Goal: Task Accomplishment & Management: Complete application form

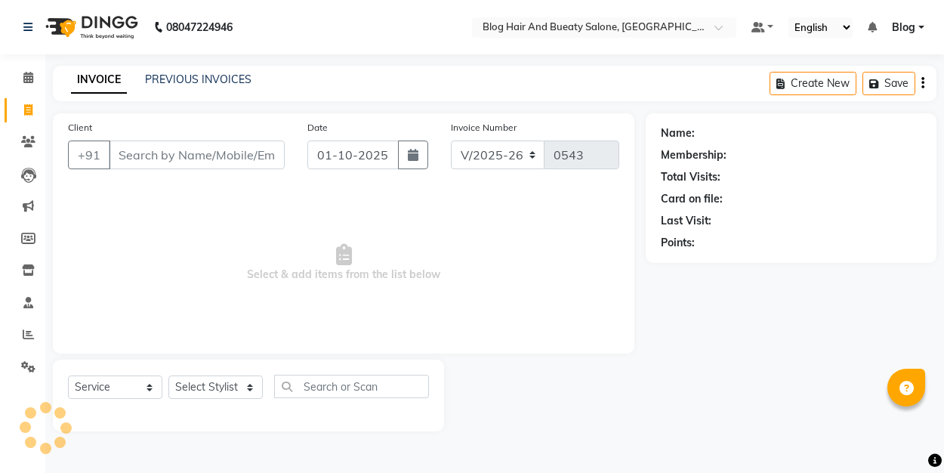
select select "8741"
select select "service"
click at [223, 81] on link "PREVIOUS INVOICES" at bounding box center [198, 79] width 106 height 14
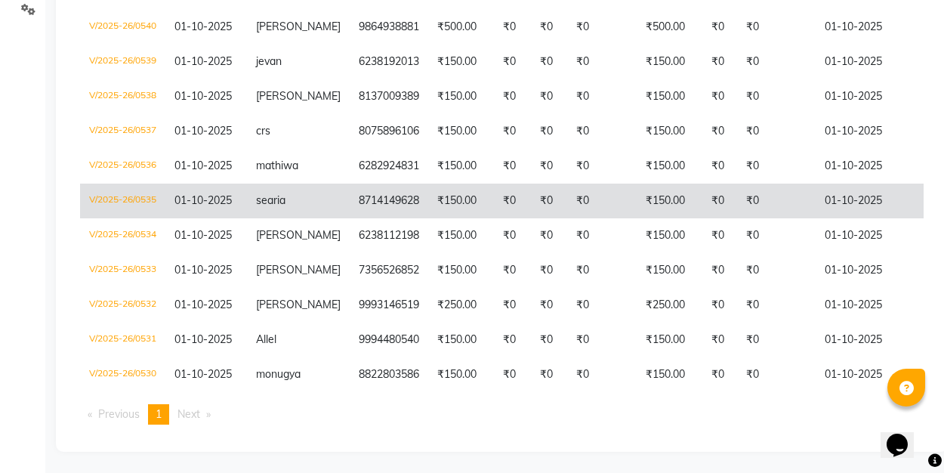
scroll to position [356, 0]
click at [142, 165] on td "V/2025-26/0536" at bounding box center [122, 166] width 85 height 35
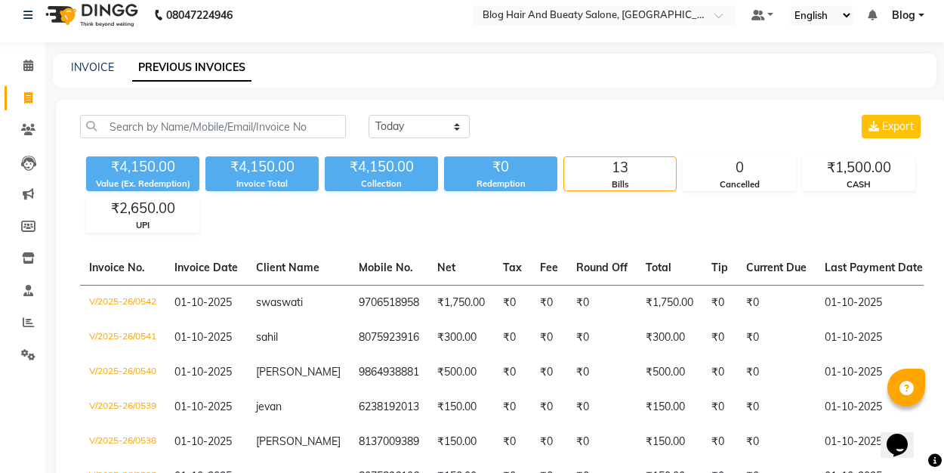
scroll to position [11, 0]
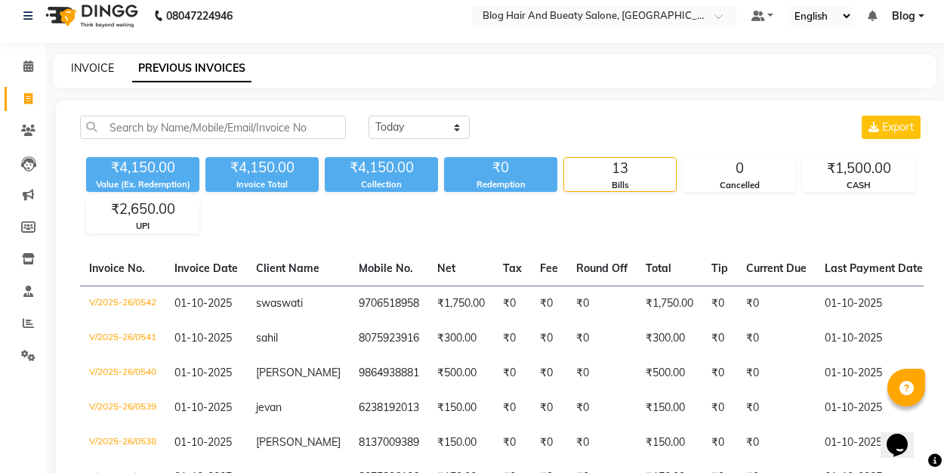
click at [95, 63] on link "INVOICE" at bounding box center [92, 68] width 43 height 14
select select "service"
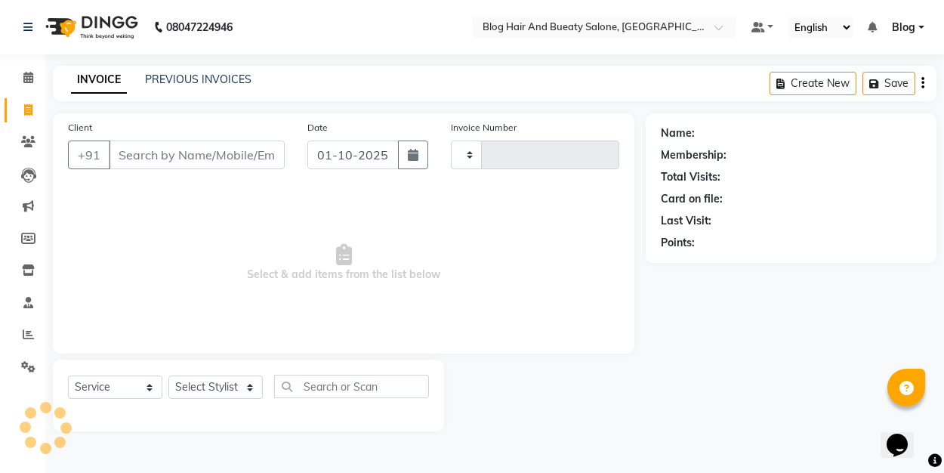
type input "0543"
select select "8741"
click at [193, 81] on link "PREVIOUS INVOICES" at bounding box center [198, 79] width 106 height 14
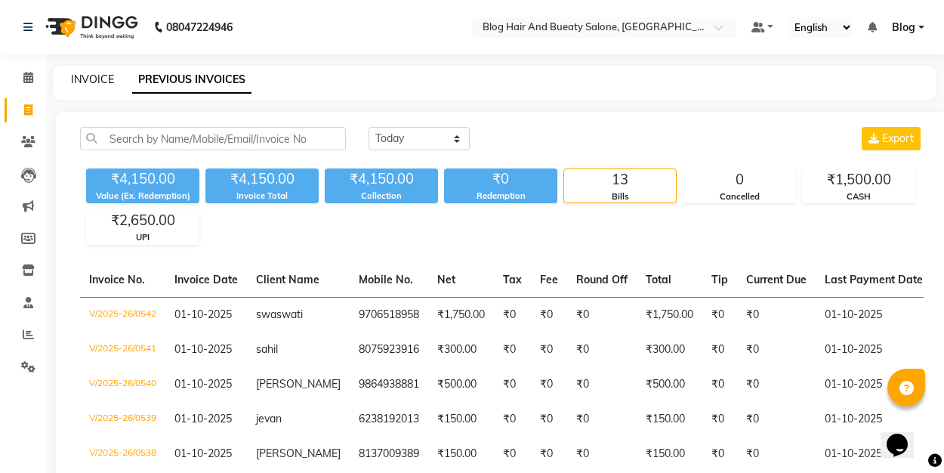
click at [94, 80] on link "INVOICE" at bounding box center [92, 79] width 43 height 14
select select "service"
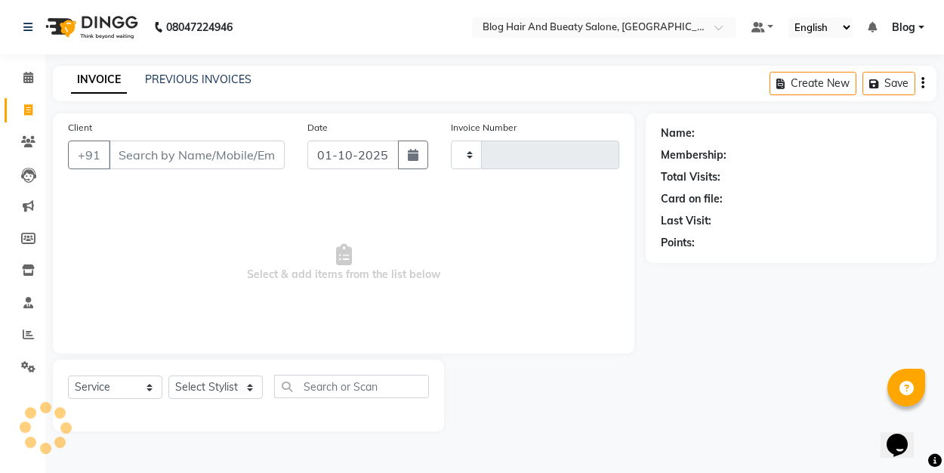
type input "0543"
select select "8741"
click at [183, 205] on span "Select & add items from the list below" at bounding box center [343, 262] width 551 height 151
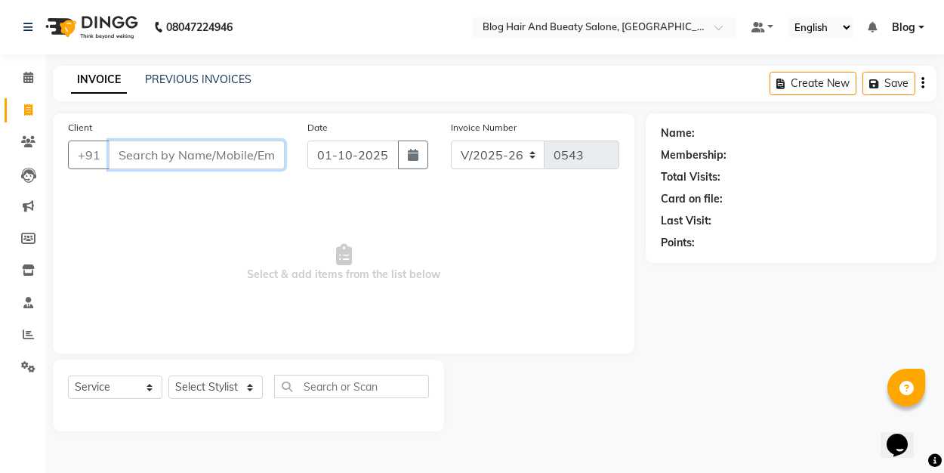
click at [155, 154] on input "Client" at bounding box center [197, 154] width 176 height 29
type input "8765438980"
click at [251, 154] on span "Add Client" at bounding box center [246, 154] width 60 height 15
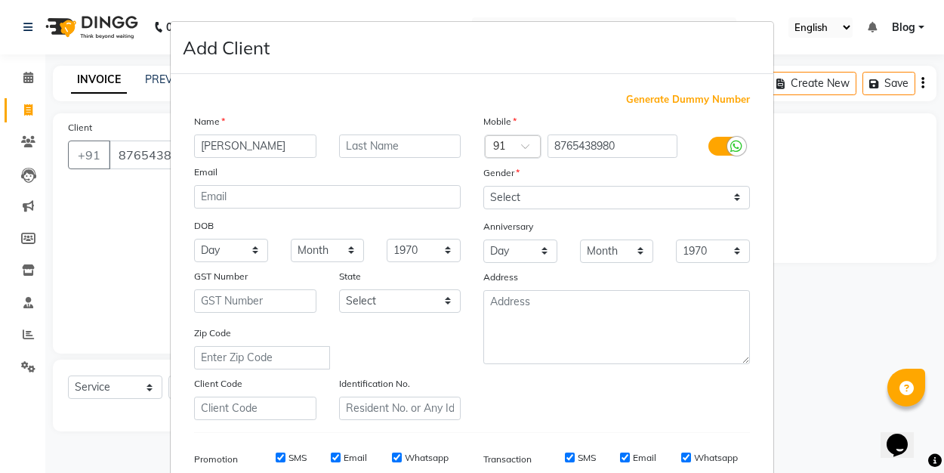
type input "[PERSON_NAME]"
click at [518, 192] on select "Select [DEMOGRAPHIC_DATA] [DEMOGRAPHIC_DATA] Other Prefer Not To Say" at bounding box center [616, 197] width 266 height 23
select select "[DEMOGRAPHIC_DATA]"
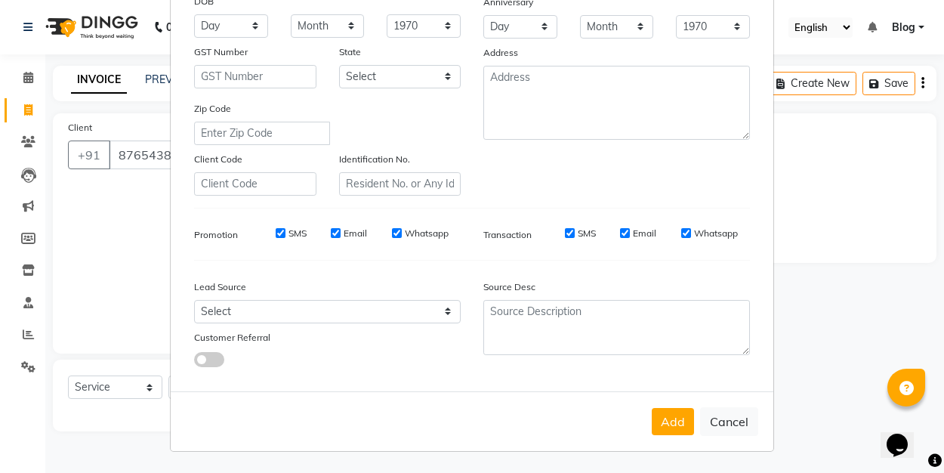
scroll to position [223, 0]
click at [680, 425] on button "Add" at bounding box center [672, 421] width 42 height 27
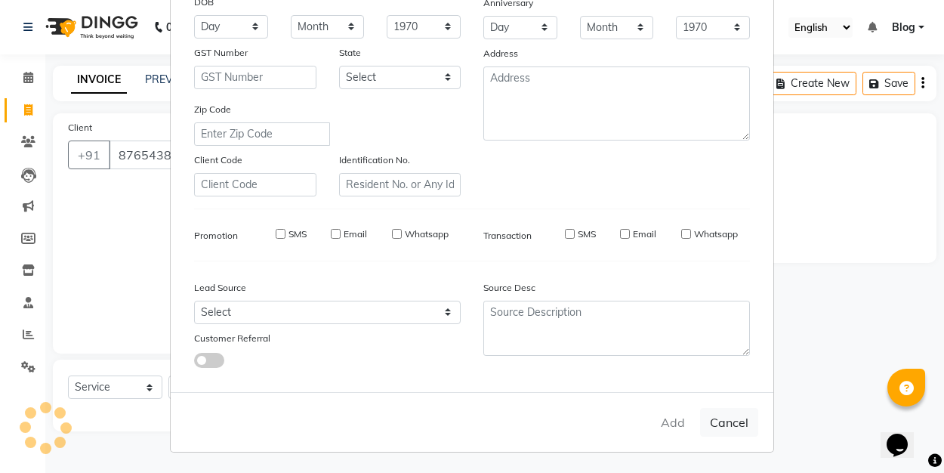
select select
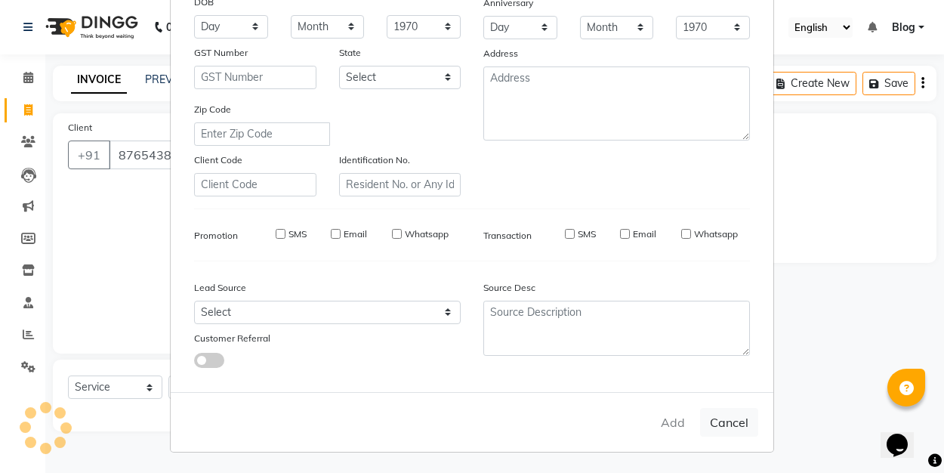
select select
checkbox input "false"
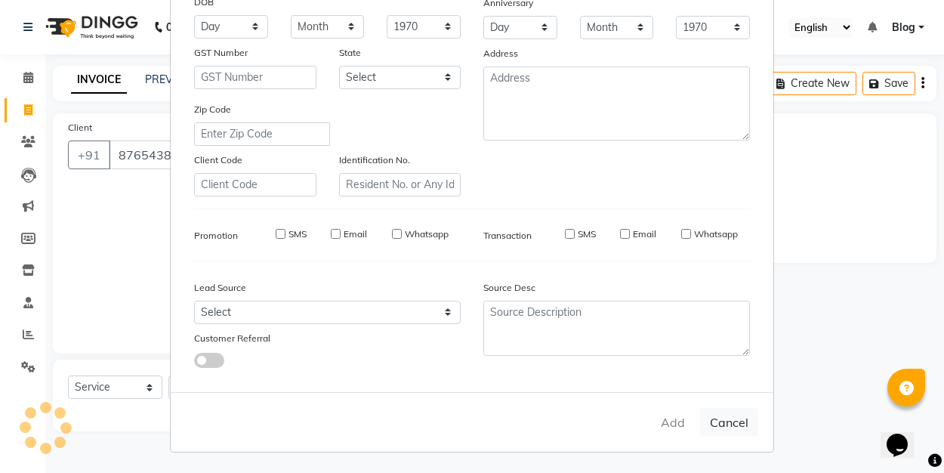
checkbox input "false"
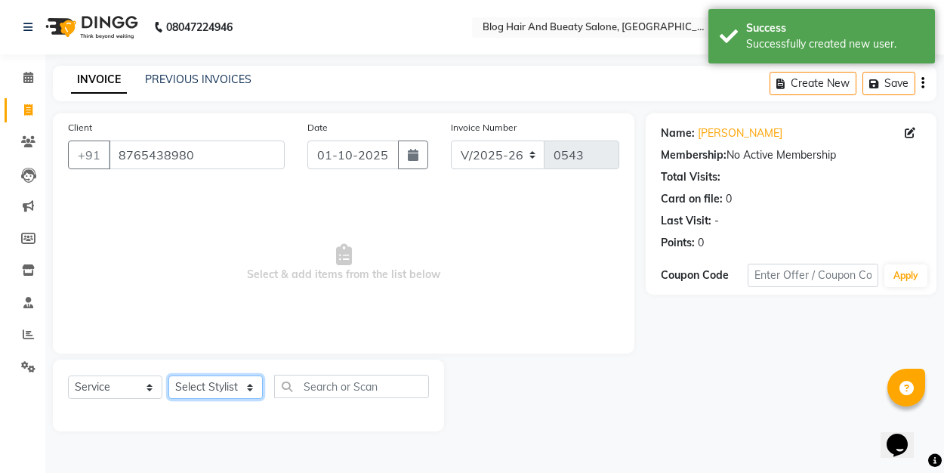
click at [238, 389] on select "Select Stylist ALI Blog [PERSON_NAME] sameer [PERSON_NAME]" at bounding box center [215, 386] width 94 height 23
select select "91876"
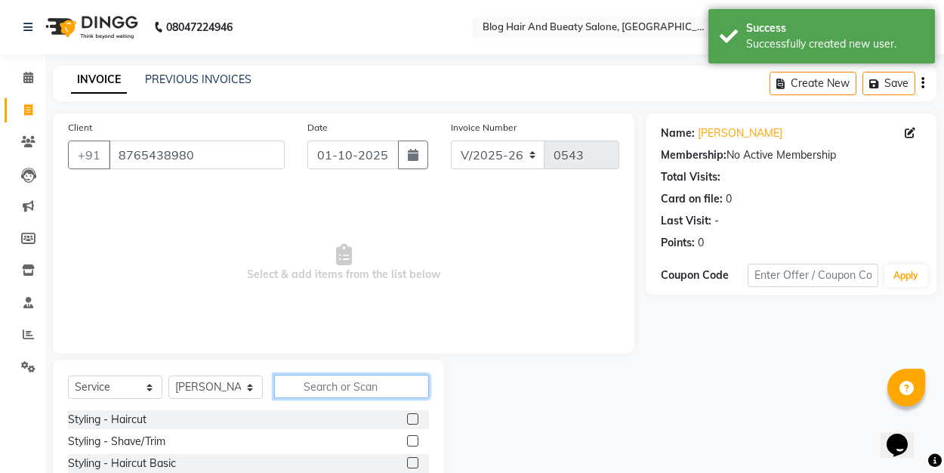
click at [323, 383] on input "text" at bounding box center [351, 385] width 155 height 23
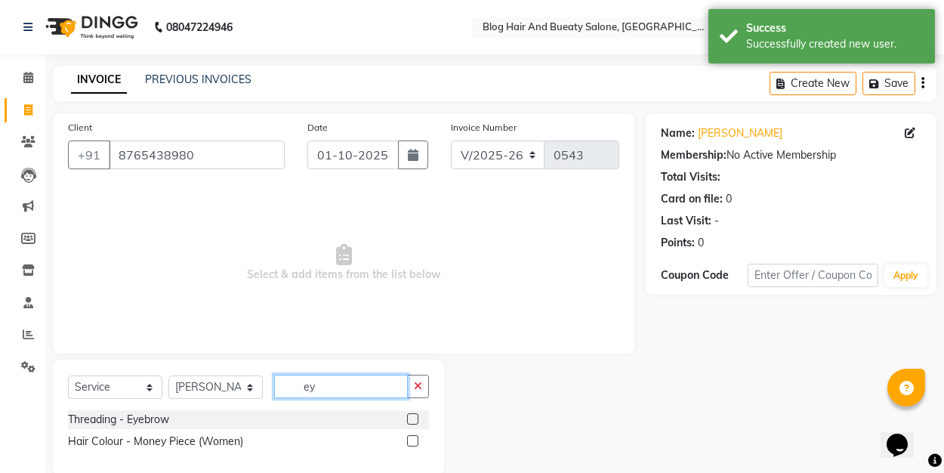
type input "ey"
click at [415, 421] on label at bounding box center [412, 418] width 11 height 11
click at [415, 421] on input "checkbox" at bounding box center [412, 419] width 10 height 10
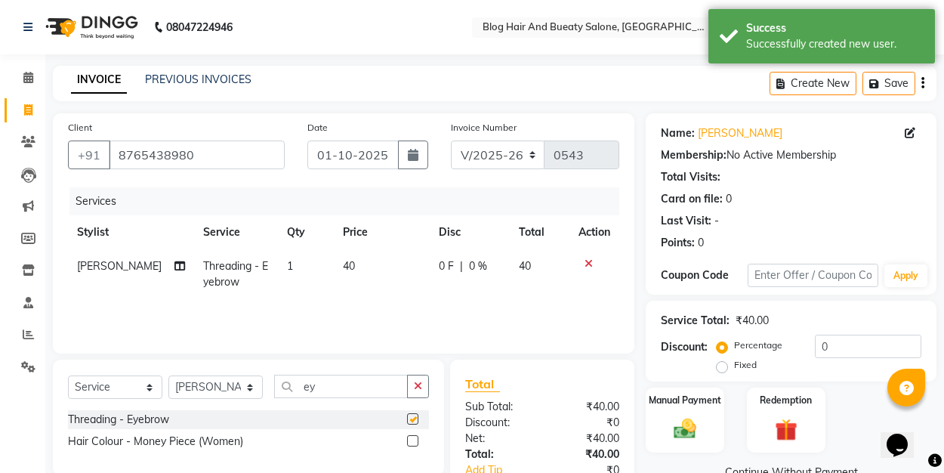
checkbox input "false"
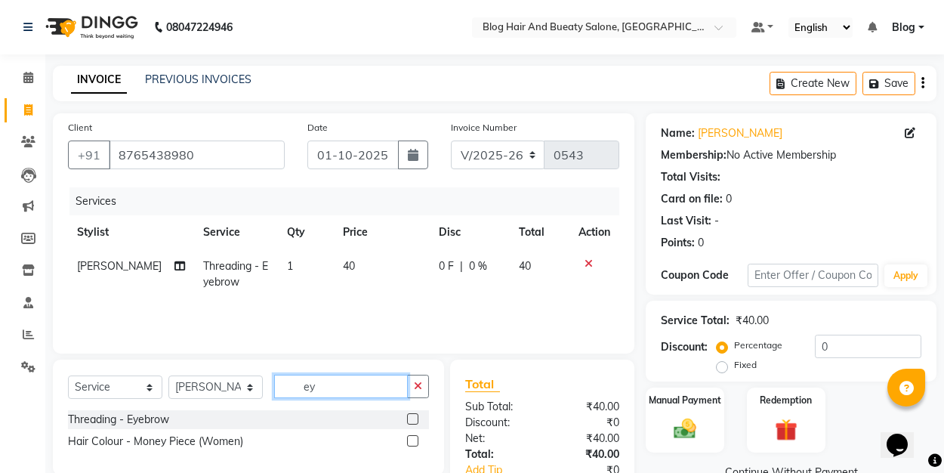
click at [330, 384] on input "ey" at bounding box center [341, 385] width 134 height 23
type input "e"
type input "fore"
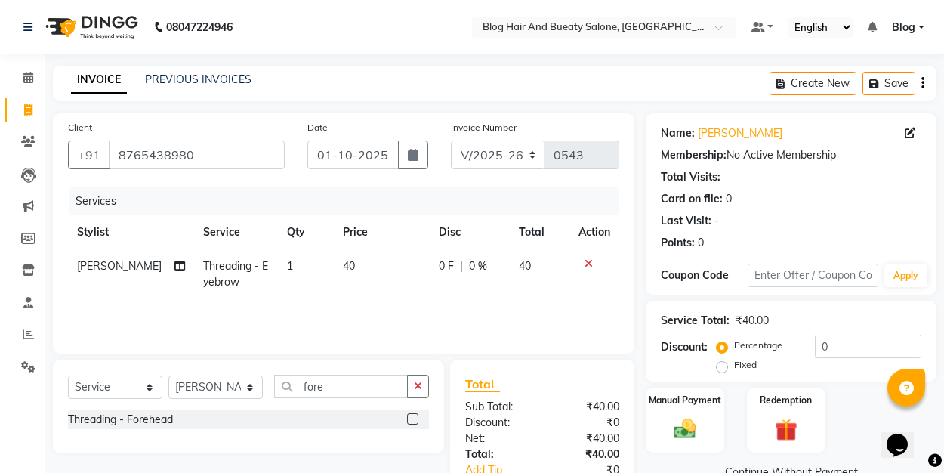
click at [411, 420] on label at bounding box center [412, 418] width 11 height 11
click at [411, 420] on input "checkbox" at bounding box center [412, 419] width 10 height 10
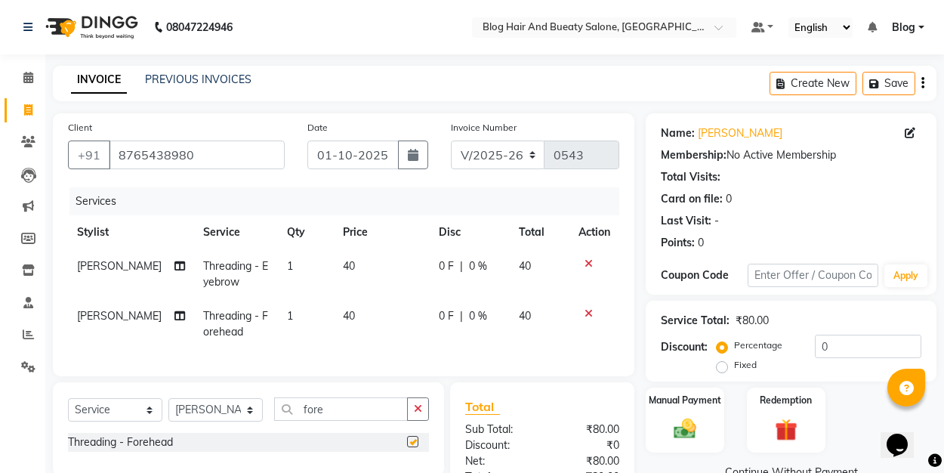
checkbox input "false"
click at [688, 426] on img at bounding box center [685, 428] width 38 height 26
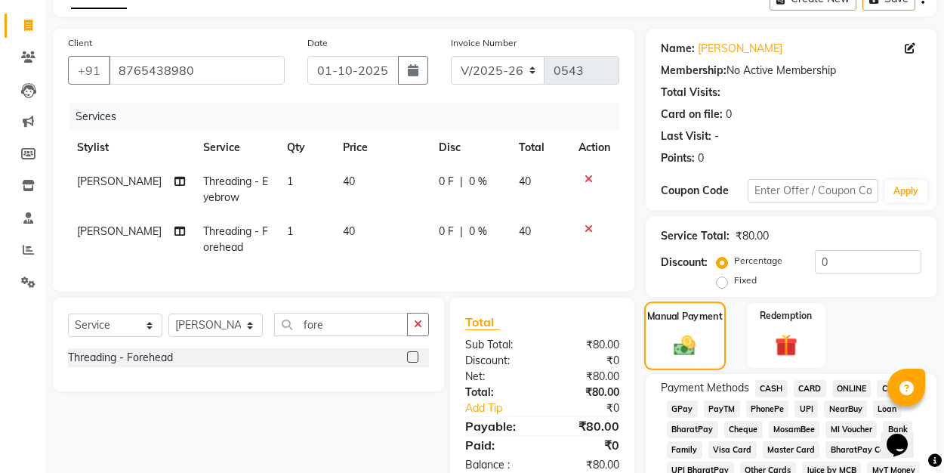
scroll to position [101, 0]
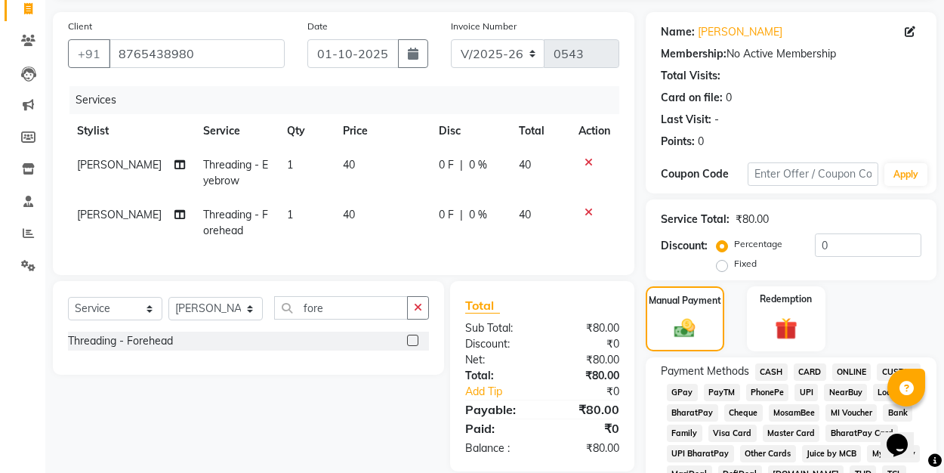
click at [805, 391] on span "UPI" at bounding box center [805, 391] width 23 height 17
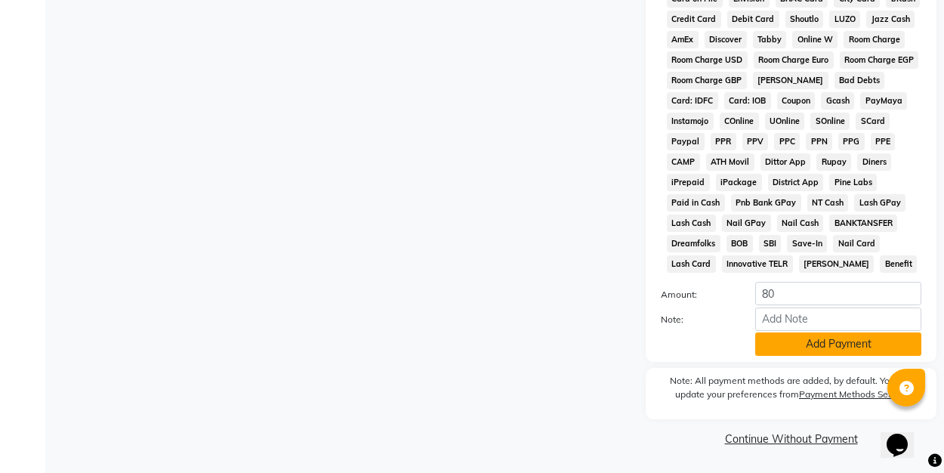
scroll to position [718, 0]
click at [800, 351] on button "Add Payment" at bounding box center [838, 344] width 166 height 23
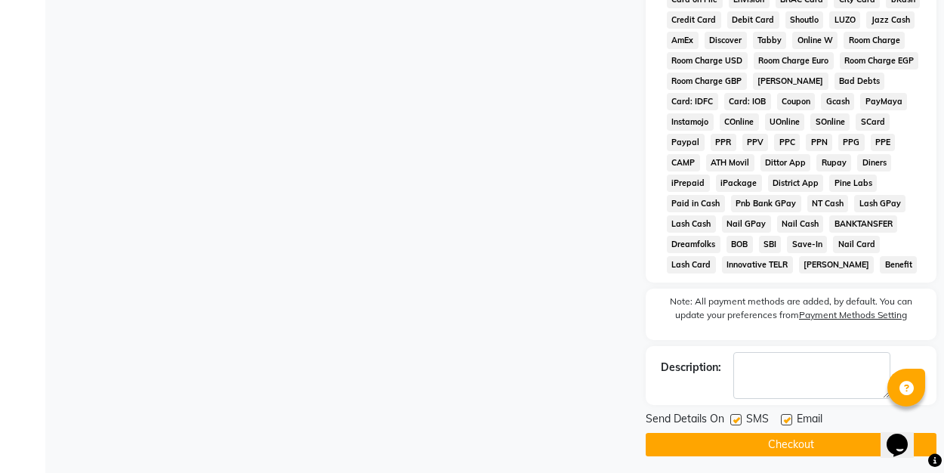
click at [787, 417] on label at bounding box center [786, 419] width 11 height 11
click at [787, 417] on input "checkbox" at bounding box center [786, 420] width 10 height 10
checkbox input "false"
click at [777, 440] on button "Checkout" at bounding box center [790, 444] width 291 height 23
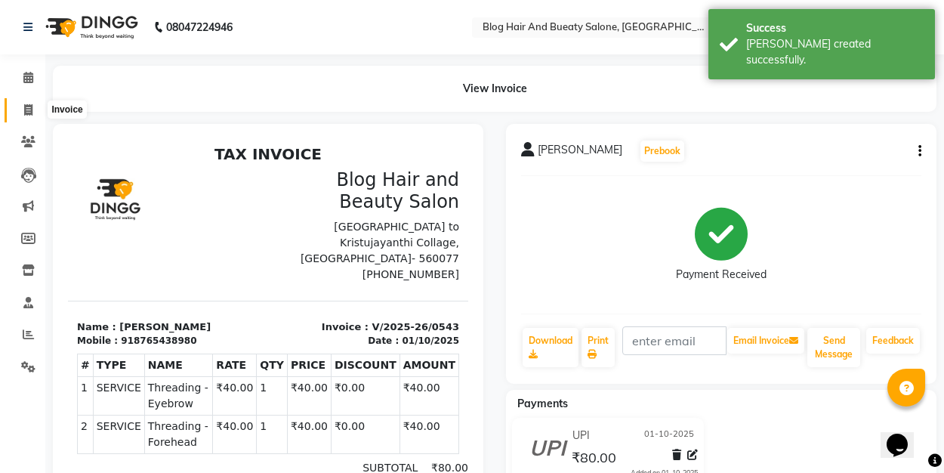
click at [27, 111] on icon at bounding box center [28, 109] width 8 height 11
select select "service"
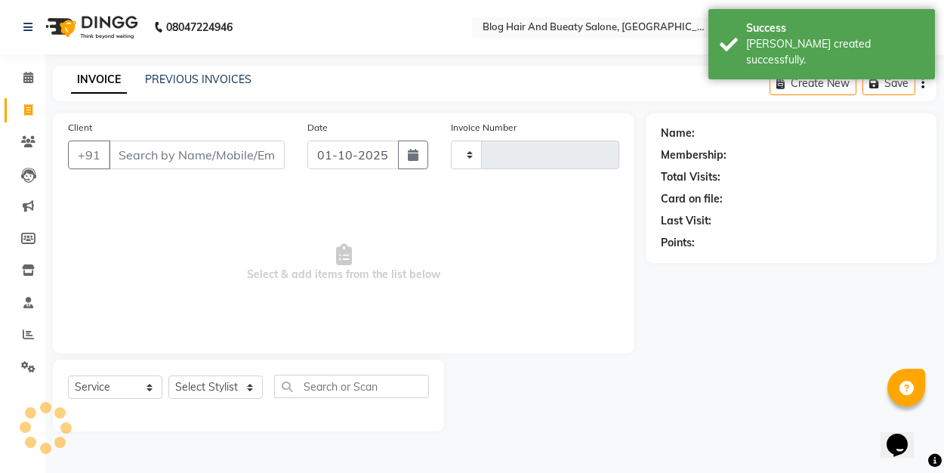
type input "0544"
select select "8741"
click at [186, 72] on div "PREVIOUS INVOICES" at bounding box center [198, 80] width 106 height 16
click at [184, 78] on link "PREVIOUS INVOICES" at bounding box center [198, 79] width 106 height 14
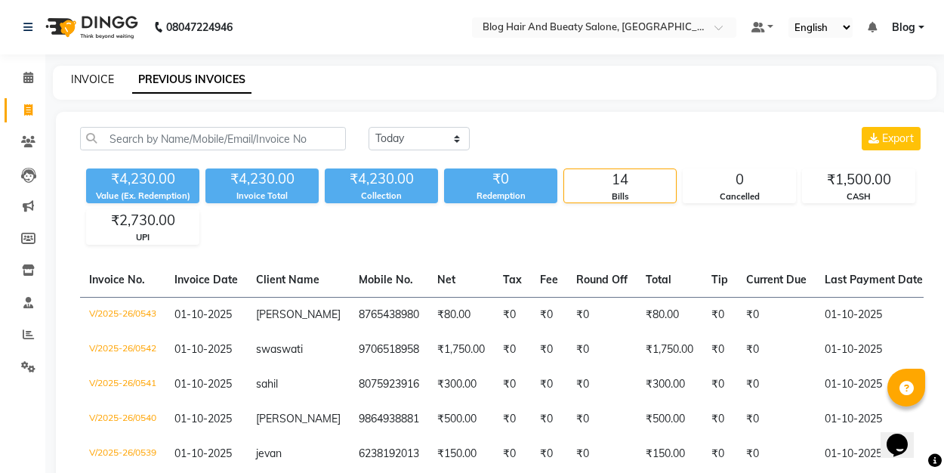
click at [98, 79] on link "INVOICE" at bounding box center [92, 79] width 43 height 14
select select "service"
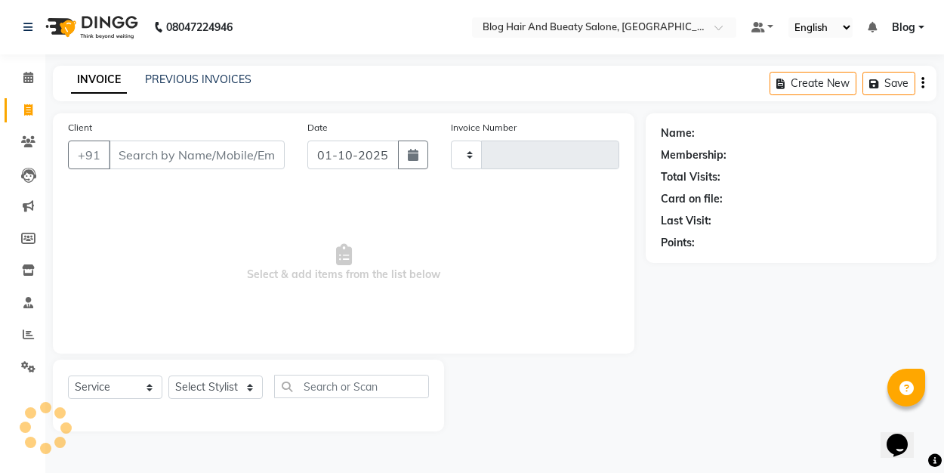
type input "0544"
select select "8741"
click at [227, 345] on div "Client +91 Date [DATE] Invoice Number V/2025 V/[PHONE_NUMBER] Select & add item…" at bounding box center [343, 233] width 581 height 240
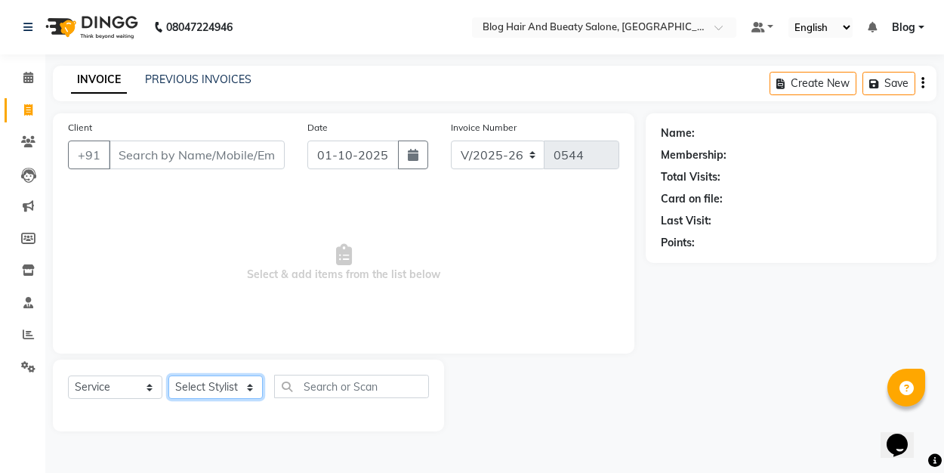
click at [249, 385] on select "Select Stylist ALI Blog [PERSON_NAME] sameer [PERSON_NAME]" at bounding box center [215, 386] width 94 height 23
click at [148, 394] on select "Select Service Product Membership Package Voucher Prepaid Gift Card" at bounding box center [115, 386] width 94 height 23
click at [186, 333] on span "Select & add items from the list below" at bounding box center [343, 262] width 551 height 151
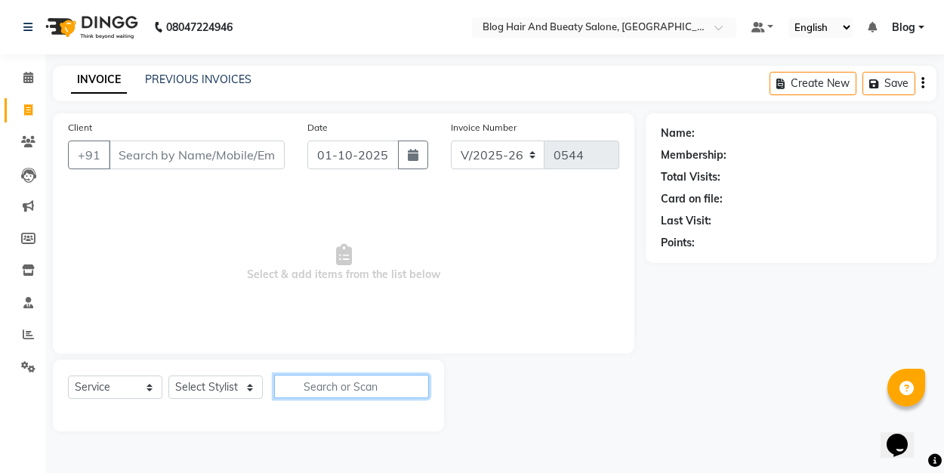
click at [341, 388] on input "text" at bounding box center [351, 385] width 155 height 23
click at [377, 253] on span "Select & add items from the list below" at bounding box center [343, 262] width 551 height 151
click at [210, 79] on link "PREVIOUS INVOICES" at bounding box center [198, 79] width 106 height 14
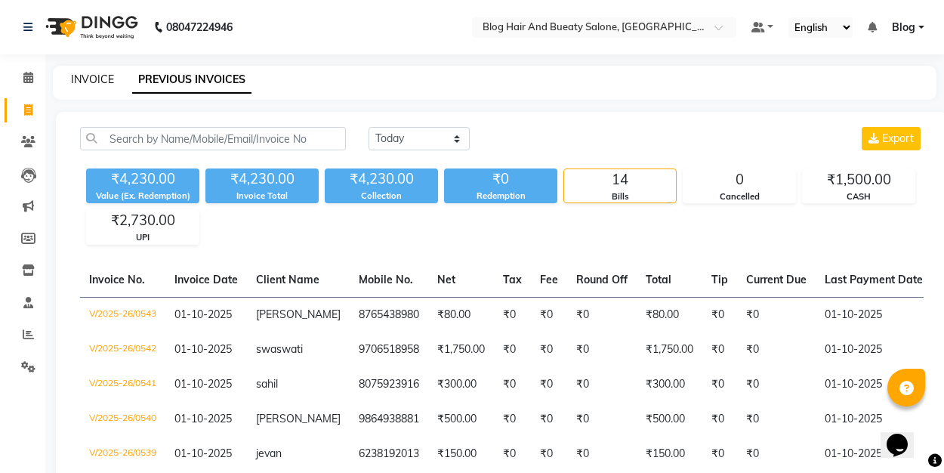
click at [83, 79] on link "INVOICE" at bounding box center [92, 79] width 43 height 14
select select "service"
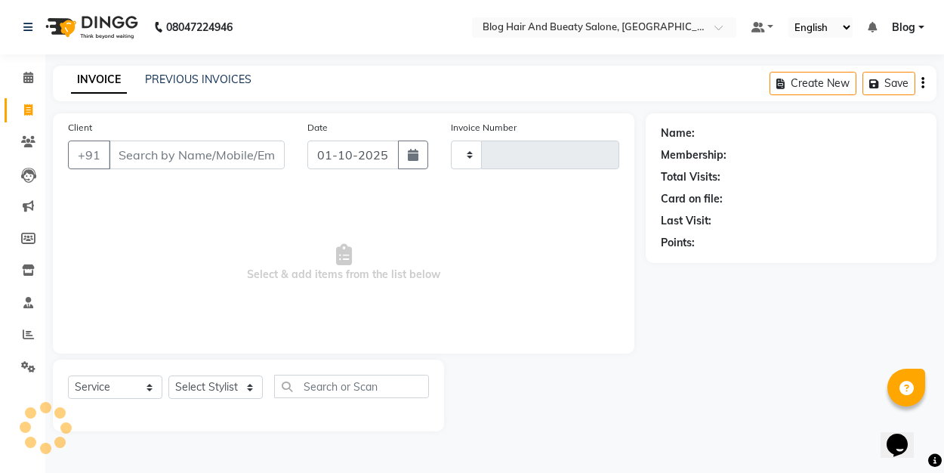
type input "0544"
select select "8741"
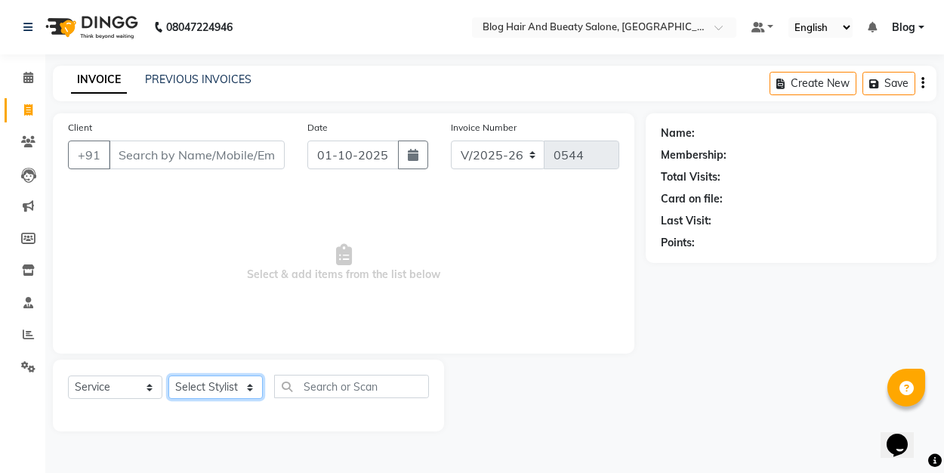
select select "91866"
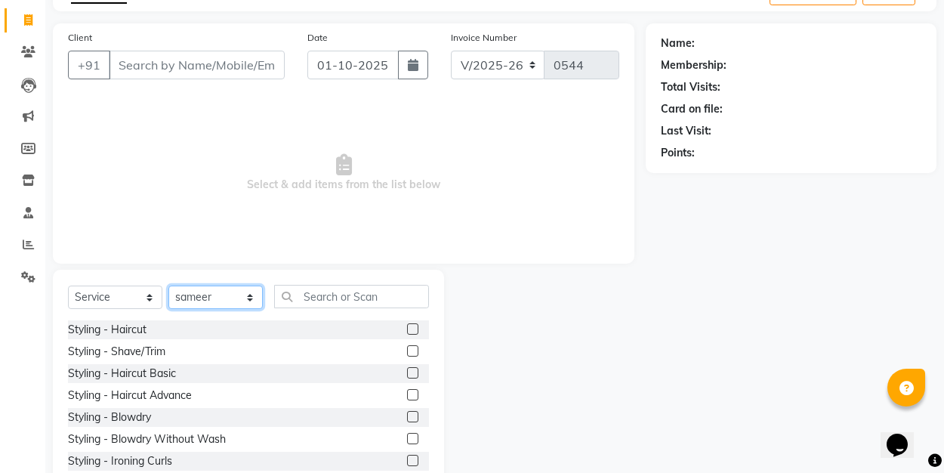
scroll to position [93, 0]
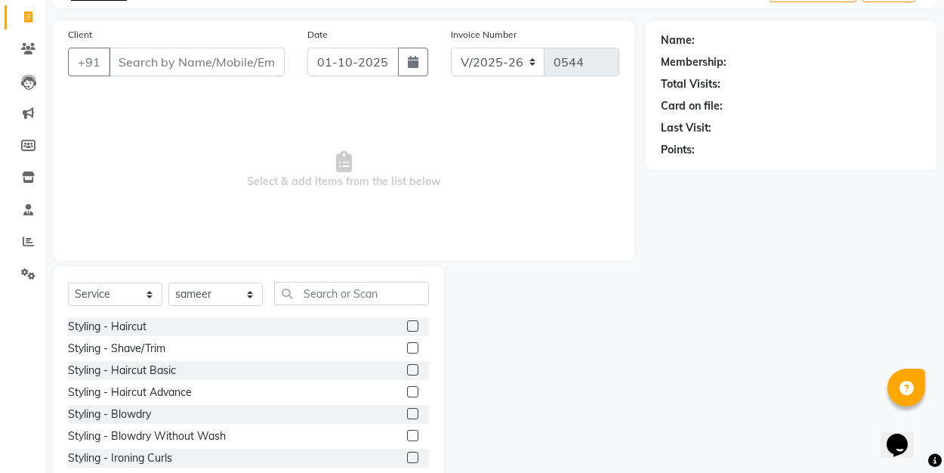
click at [410, 394] on label at bounding box center [412, 391] width 11 height 11
click at [410, 394] on input "checkbox" at bounding box center [412, 392] width 10 height 10
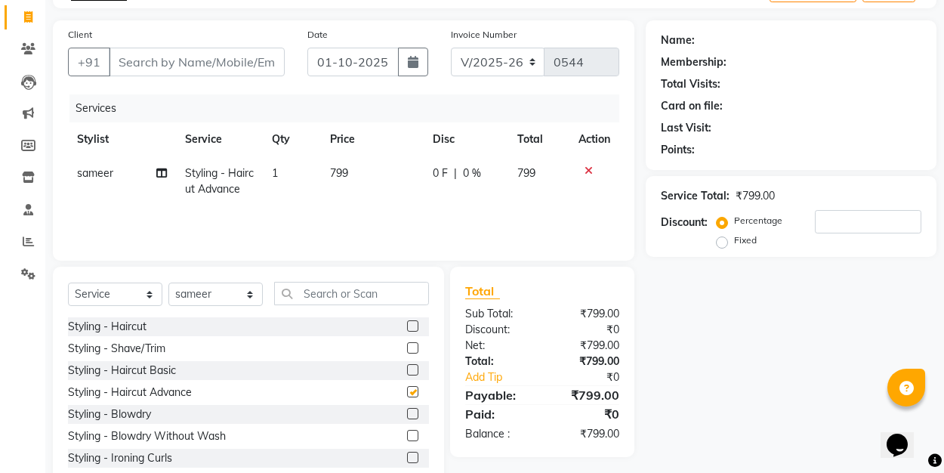
checkbox input "false"
click at [140, 63] on input "Client" at bounding box center [197, 62] width 176 height 29
click at [182, 149] on th "Service" at bounding box center [220, 139] width 88 height 34
click at [165, 63] on input "Client" at bounding box center [197, 62] width 176 height 29
click at [148, 84] on div "Client +91" at bounding box center [176, 57] width 239 height 62
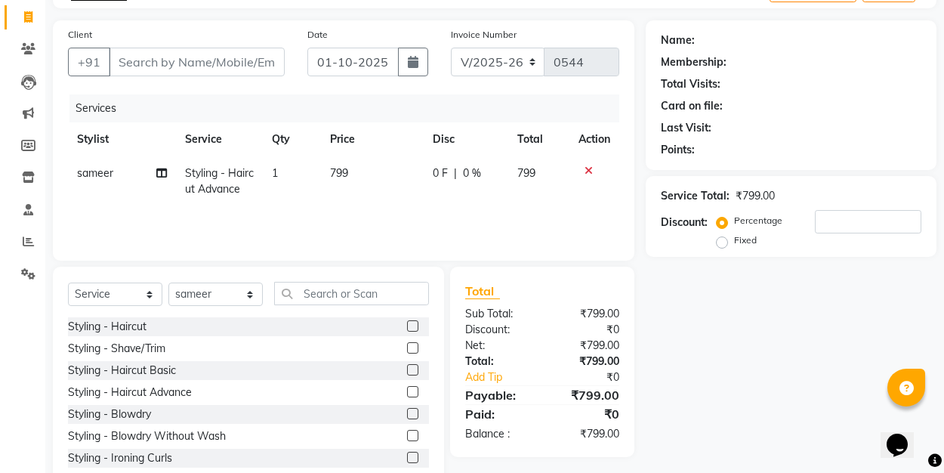
click at [159, 45] on div "Client +91" at bounding box center [176, 57] width 239 height 62
click at [159, 58] on input "Client" at bounding box center [197, 62] width 176 height 29
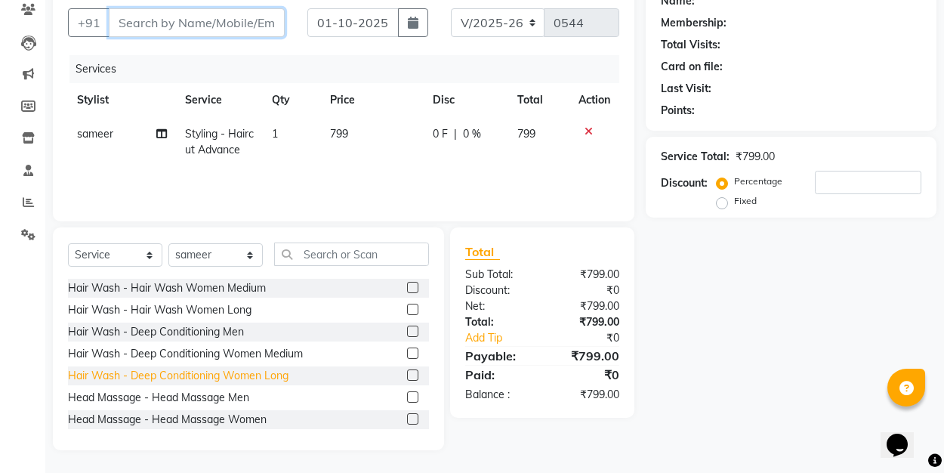
scroll to position [268, 0]
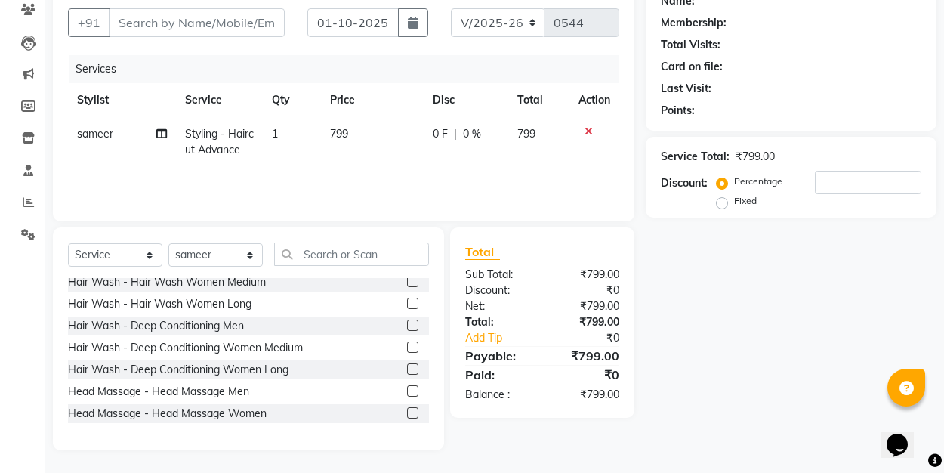
click at [174, 203] on div "Services Stylist Service Qty Price Disc Total Action sameer Styling - Haircut A…" at bounding box center [343, 130] width 551 height 151
click at [366, 149] on td "799" at bounding box center [372, 142] width 103 height 50
select select "91866"
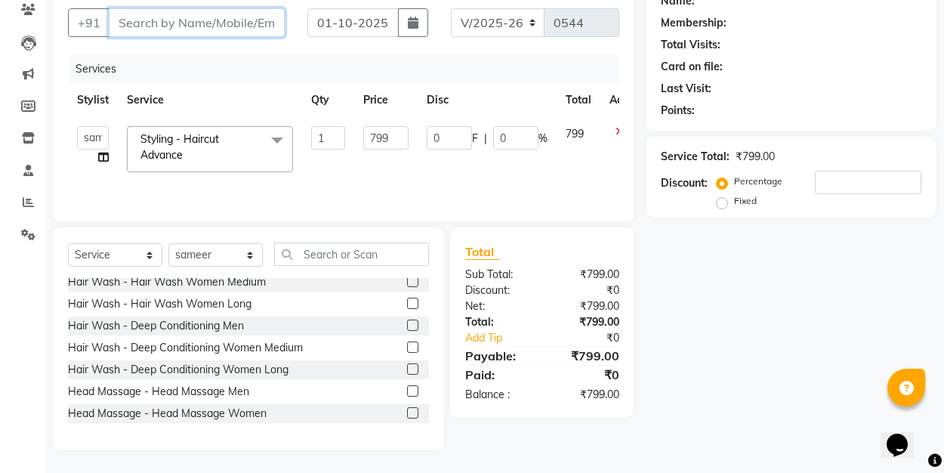
click at [246, 20] on input "Client" at bounding box center [197, 22] width 176 height 29
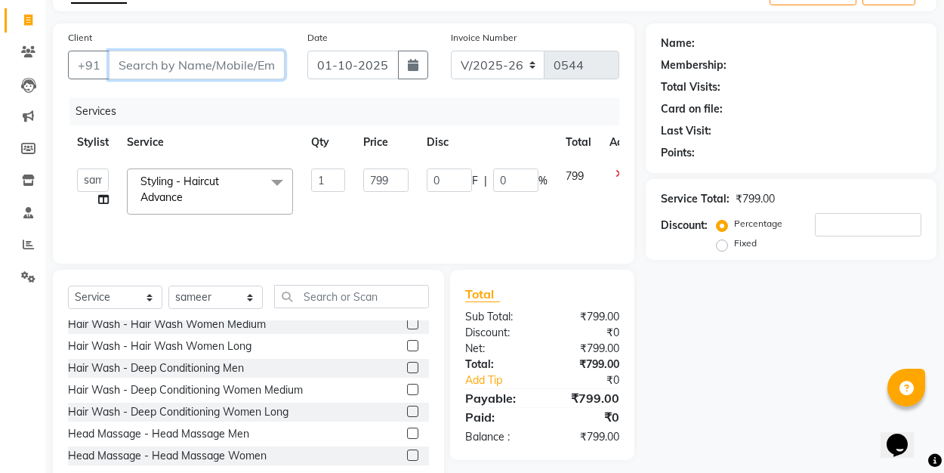
scroll to position [65, 0]
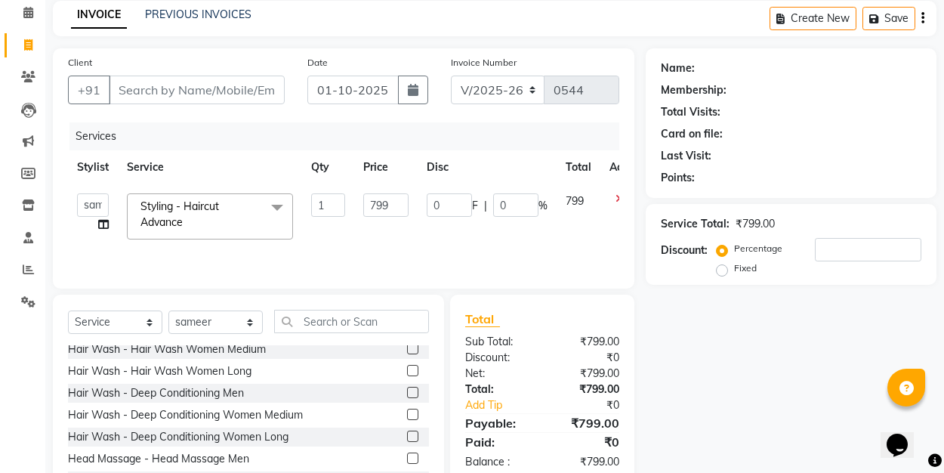
click at [202, 130] on div "Services" at bounding box center [349, 136] width 561 height 28
click at [196, 92] on input "Client" at bounding box center [197, 89] width 176 height 29
click at [276, 129] on div "Services" at bounding box center [349, 136] width 561 height 28
click at [246, 72] on div "Client +91" at bounding box center [176, 85] width 239 height 62
click at [245, 63] on div "Client +91" at bounding box center [176, 85] width 239 height 62
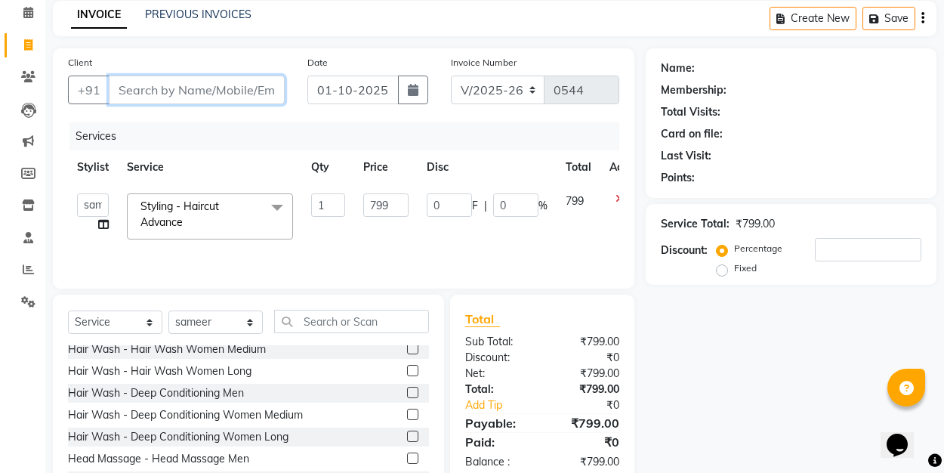
click at [246, 83] on input "Client" at bounding box center [197, 89] width 176 height 29
click at [263, 45] on main "INVOICE PREVIOUS INVOICES Create New Save Client +91 Date [DATE] Invoice Number…" at bounding box center [494, 270] width 898 height 539
click at [214, 98] on input "Client" at bounding box center [197, 89] width 176 height 29
type input "9"
type input "0"
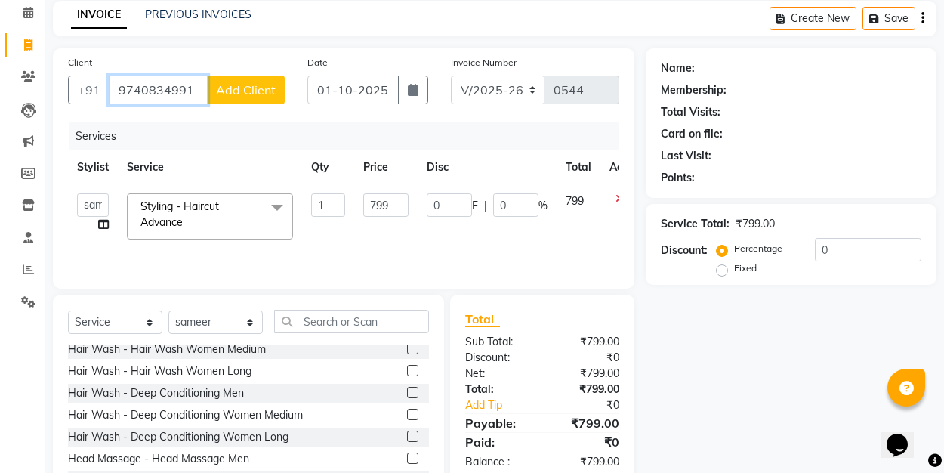
type input "9740834991"
click at [252, 93] on span "Add Client" at bounding box center [246, 89] width 60 height 15
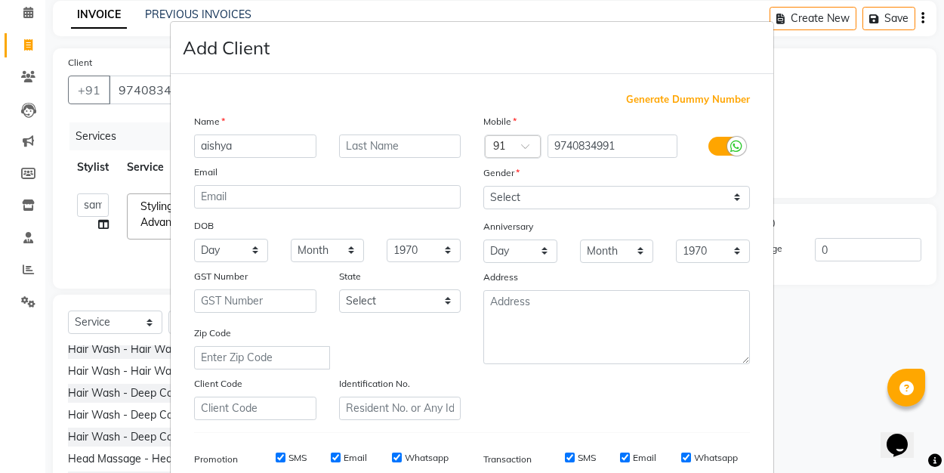
type input "aishya"
select select "[DEMOGRAPHIC_DATA]"
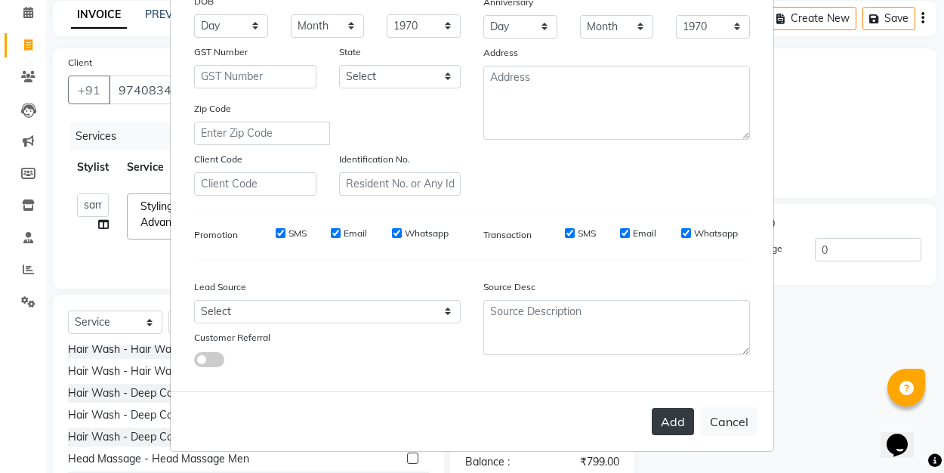
scroll to position [223, 0]
click at [681, 424] on button "Add" at bounding box center [672, 421] width 42 height 27
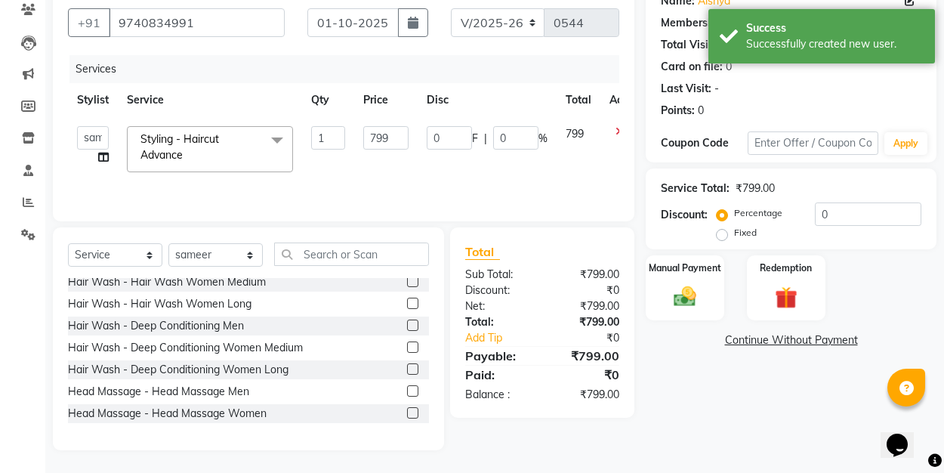
scroll to position [132, 0]
click at [694, 309] on img at bounding box center [685, 296] width 38 height 26
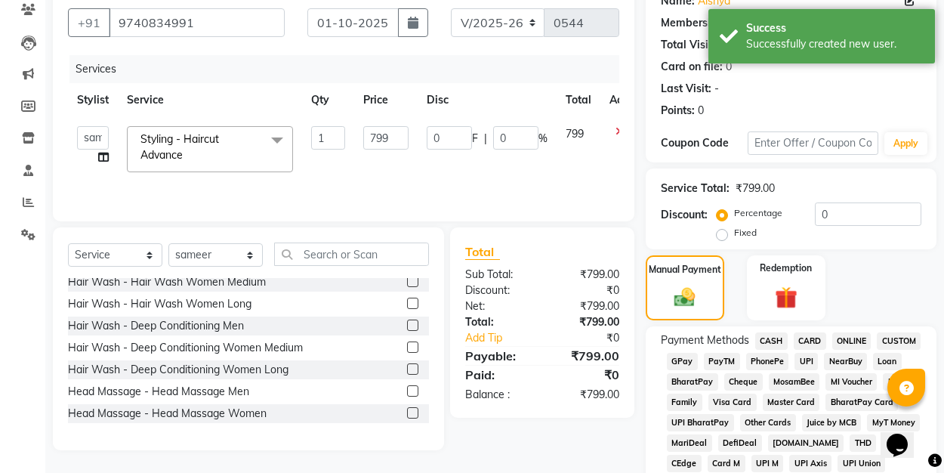
click at [803, 368] on span "UPI" at bounding box center [805, 361] width 23 height 17
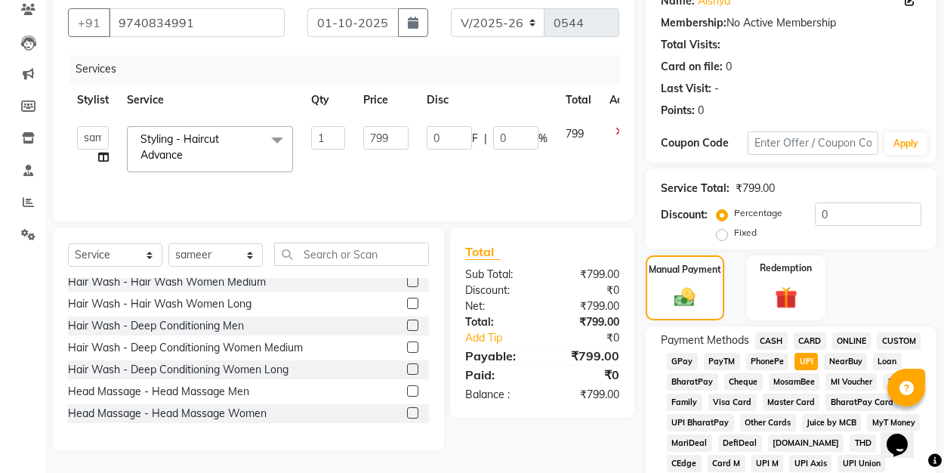
click at [734, 239] on label "Fixed" at bounding box center [745, 233] width 23 height 14
click at [719, 238] on input "Fixed" at bounding box center [724, 232] width 11 height 11
radio input "true"
click at [826, 212] on input "0" at bounding box center [867, 213] width 106 height 23
type input "5"
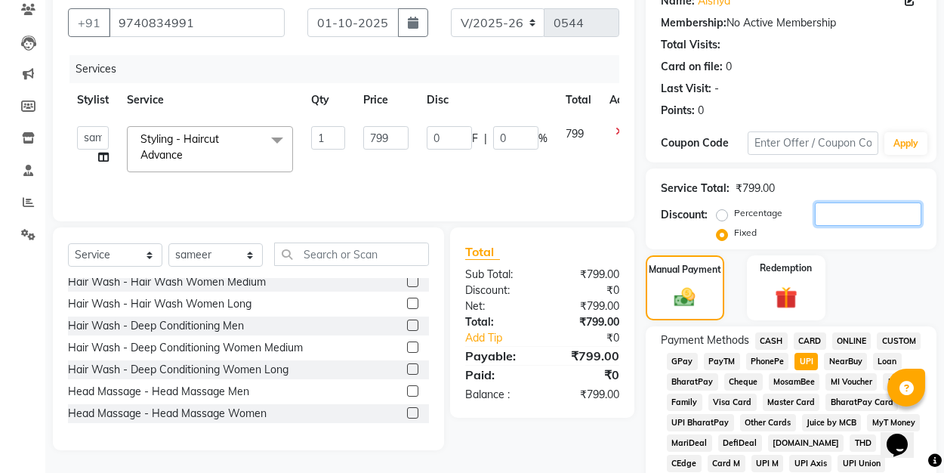
type input "5"
type input "0.63"
type input "50"
type input "6.26"
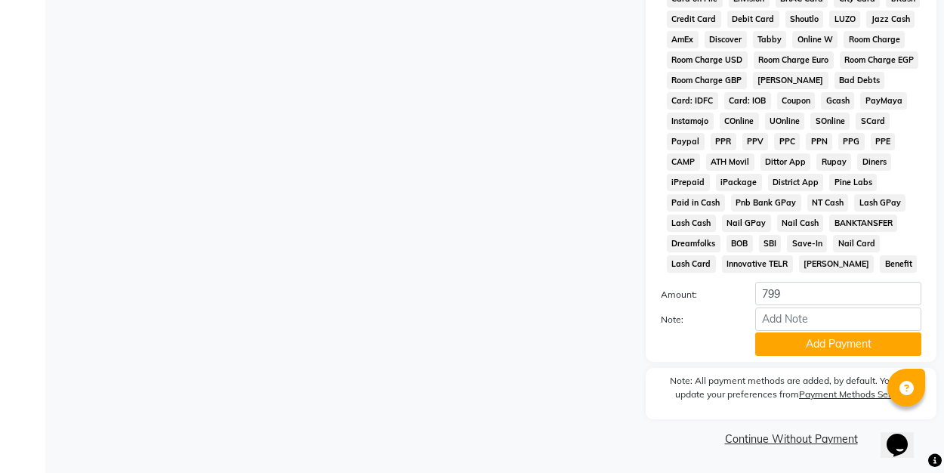
scroll to position [718, 0]
type input "50"
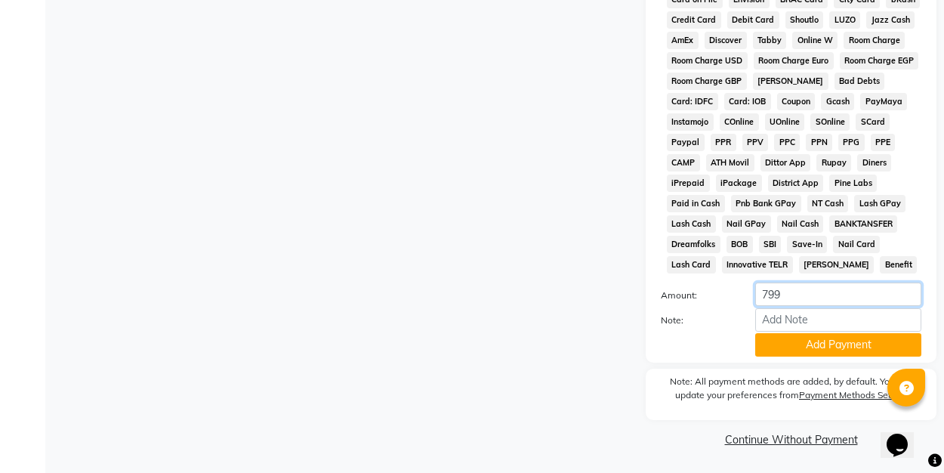
click at [787, 294] on input "799" at bounding box center [838, 293] width 166 height 23
type input "7"
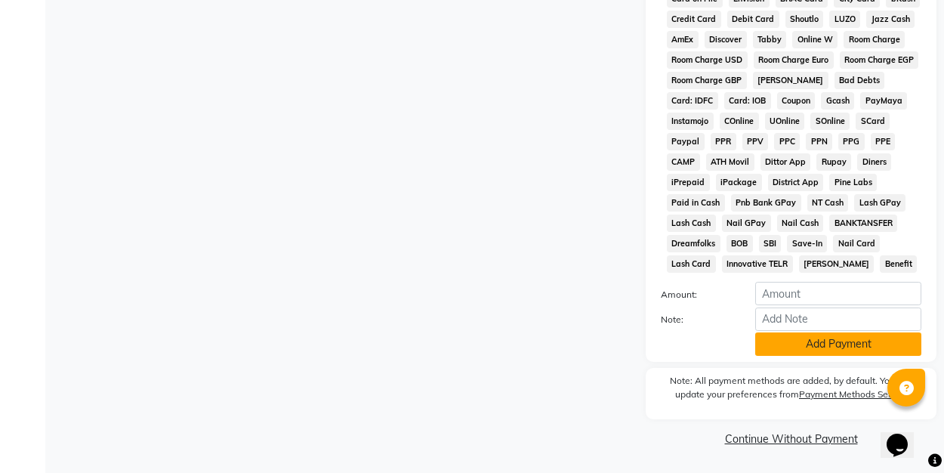
click at [793, 348] on button "Add Payment" at bounding box center [838, 343] width 166 height 23
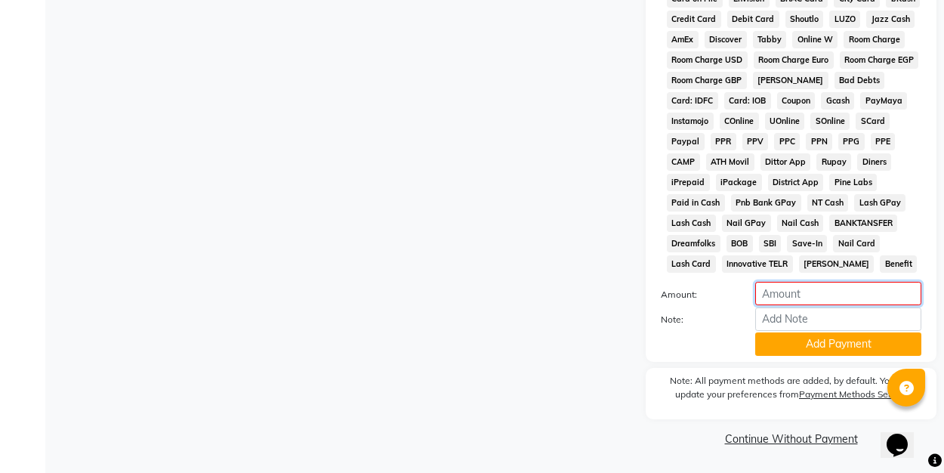
click at [787, 286] on input "number" at bounding box center [838, 293] width 166 height 23
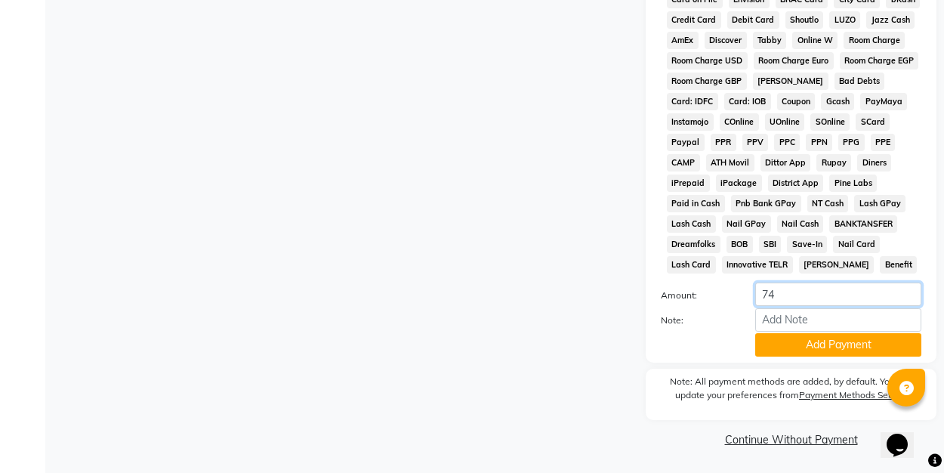
type input "749"
click at [795, 346] on button "Add Payment" at bounding box center [838, 344] width 166 height 23
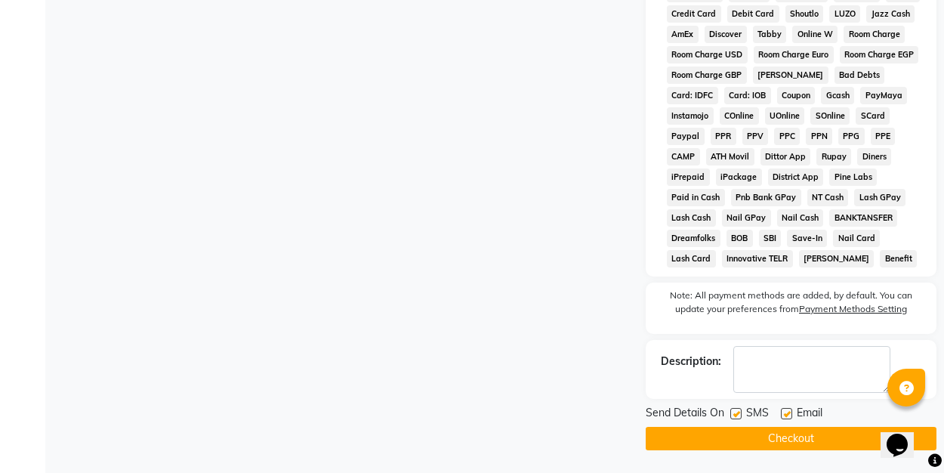
scroll to position [724, 0]
click at [784, 414] on label at bounding box center [786, 413] width 11 height 11
click at [784, 414] on input "checkbox" at bounding box center [786, 414] width 10 height 10
checkbox input "false"
click at [730, 410] on label at bounding box center [735, 413] width 11 height 11
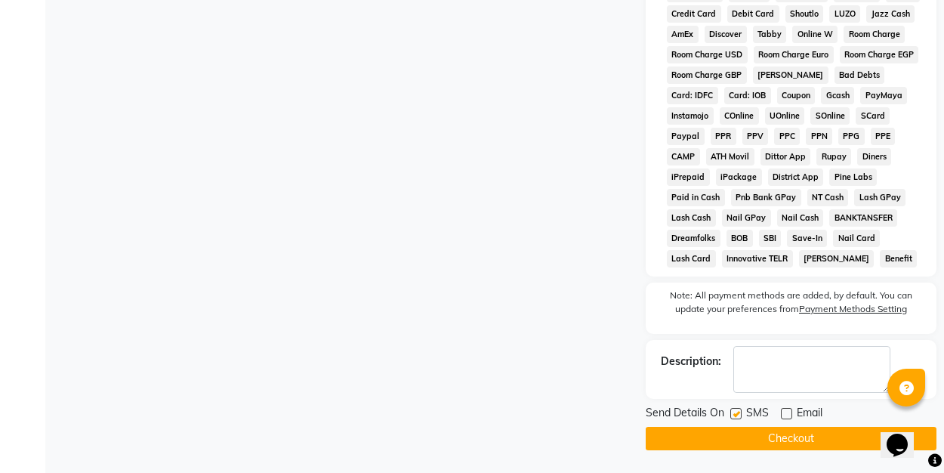
click at [730, 410] on input "checkbox" at bounding box center [735, 414] width 10 height 10
checkbox input "false"
click at [732, 441] on button "Checkout" at bounding box center [790, 437] width 291 height 23
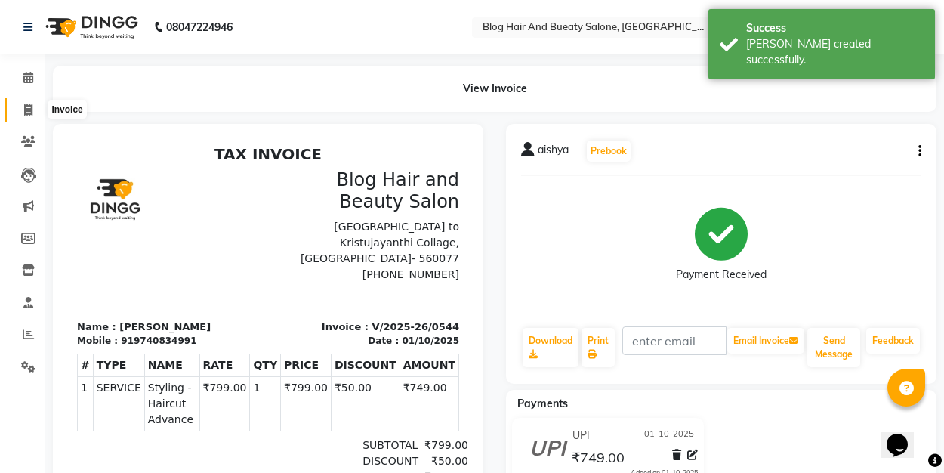
click at [27, 107] on icon at bounding box center [28, 109] width 8 height 11
select select "service"
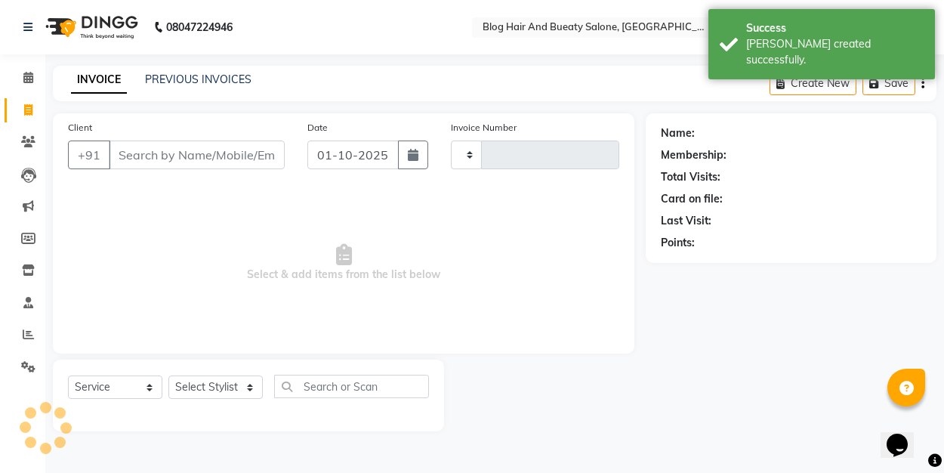
type input "0545"
select select "8741"
click at [171, 78] on link "PREVIOUS INVOICES" at bounding box center [198, 79] width 106 height 14
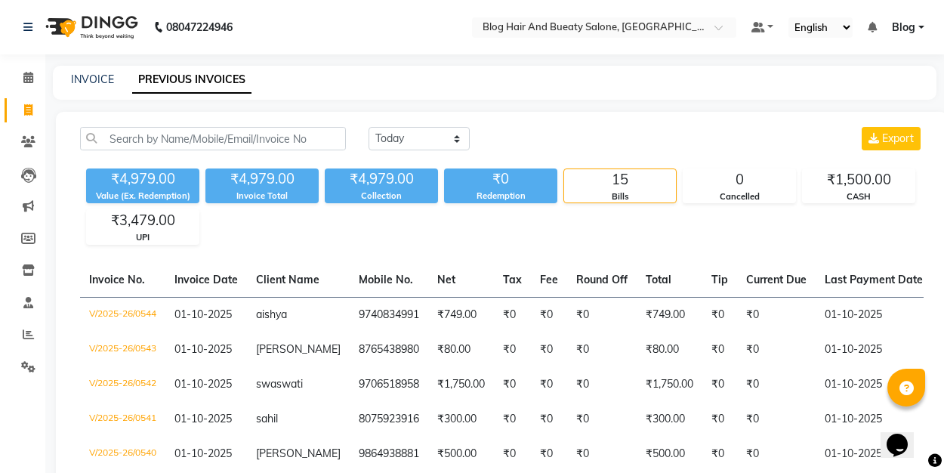
click at [213, 232] on div "₹4,979.00 Value (Ex. Redemption) ₹4,979.00 Invoice Total ₹4,979.00 Collection ₹…" at bounding box center [501, 203] width 843 height 82
click at [580, 140] on div "[DATE] [DATE] Custom Range Export" at bounding box center [645, 138] width 555 height 23
click at [106, 81] on link "INVOICE" at bounding box center [92, 79] width 43 height 14
select select "8741"
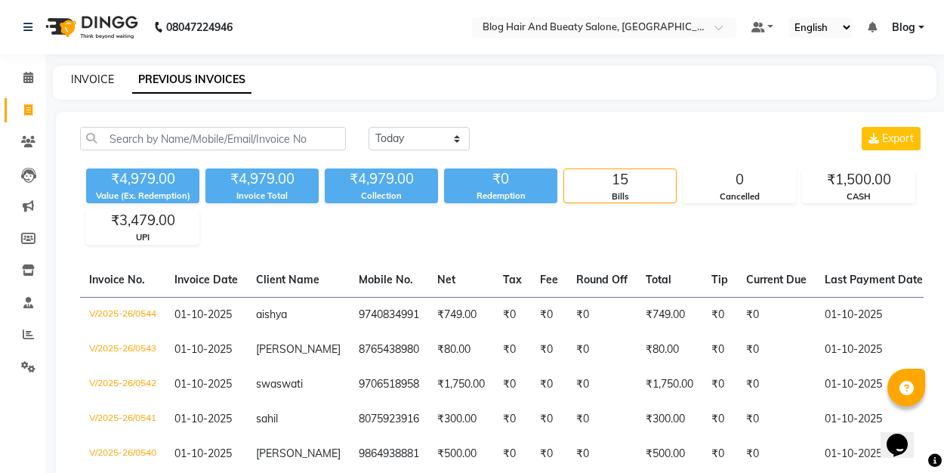
select select "service"
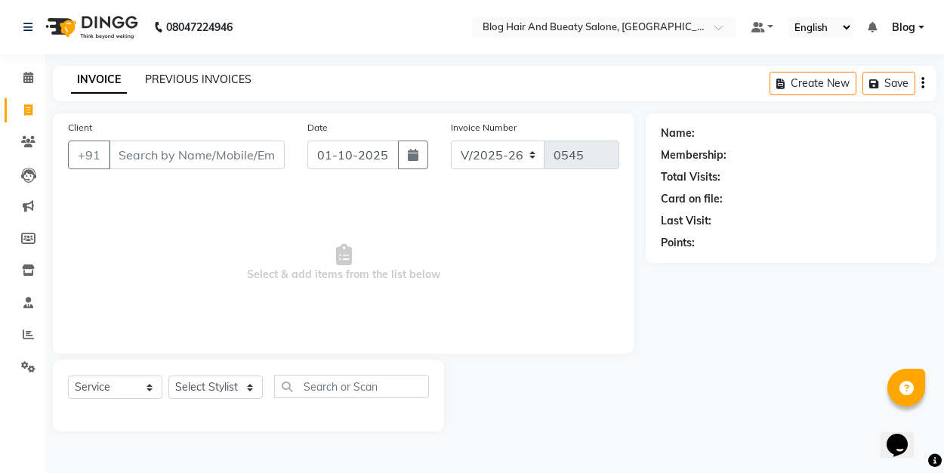
click at [181, 73] on link "PREVIOUS INVOICES" at bounding box center [198, 79] width 106 height 14
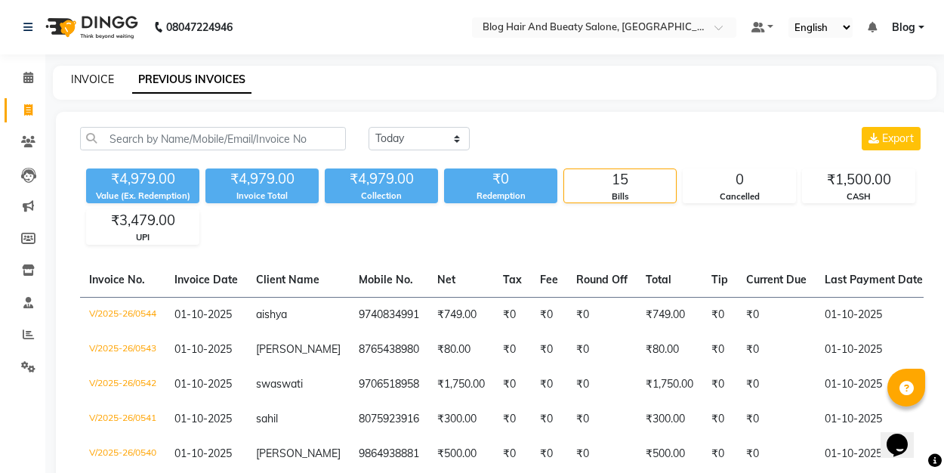
click at [100, 73] on link "INVOICE" at bounding box center [92, 79] width 43 height 14
select select "service"
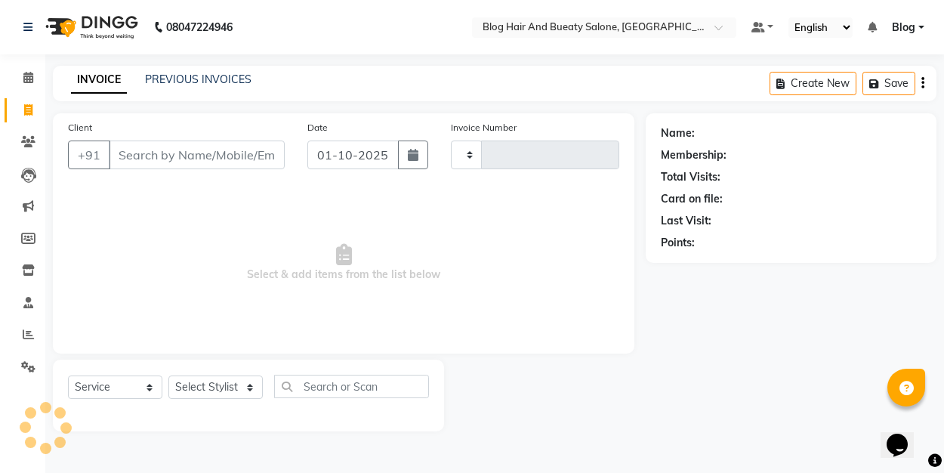
type input "0545"
select select "8741"
click at [221, 85] on link "PREVIOUS INVOICES" at bounding box center [198, 79] width 106 height 14
